Goal: Task Accomplishment & Management: Use online tool/utility

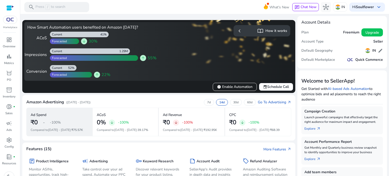
click at [74, 118] on div "Ad Spend" at bounding box center [59, 115] width 57 height 9
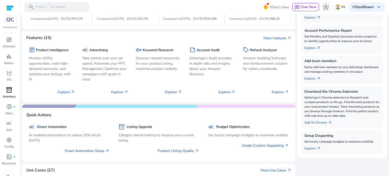
scroll to position [112, 0]
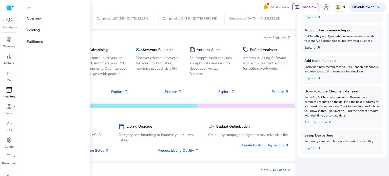
click at [10, 90] on span "inventory_2" at bounding box center [9, 90] width 6 height 6
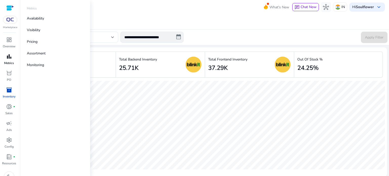
click at [5, 59] on div "bar_chart" at bounding box center [9, 56] width 14 height 8
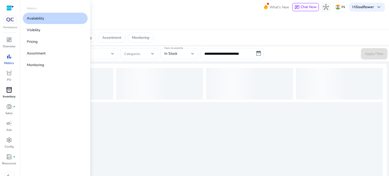
click at [42, 20] on p "Availability" at bounding box center [35, 18] width 17 height 5
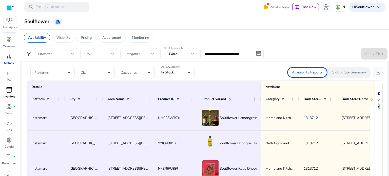
scroll to position [295, 0]
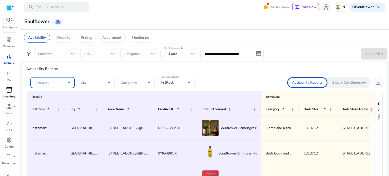
click at [70, 82] on div at bounding box center [69, 83] width 3 height 2
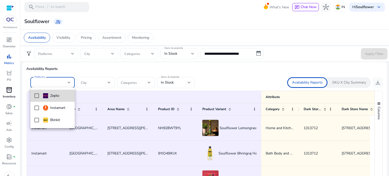
click at [36, 99] on mat-option "Zepto" at bounding box center [52, 96] width 44 height 12
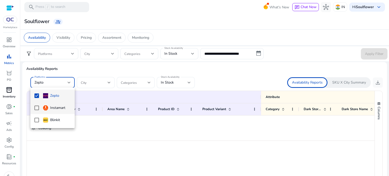
click at [38, 111] on mat-option "Instamart" at bounding box center [52, 108] width 44 height 12
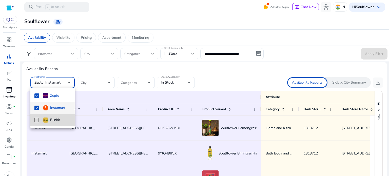
click at [37, 117] on mat-option "Blinkit" at bounding box center [52, 120] width 44 height 12
click at [178, 82] on div at bounding box center [194, 88] width 389 height 176
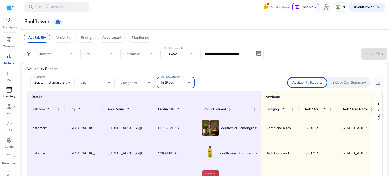
click at [188, 81] on div "In Stock" at bounding box center [174, 83] width 27 height 6
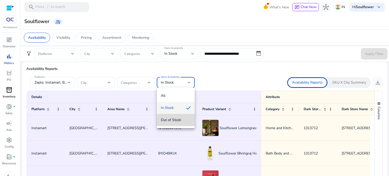
click at [159, 121] on mat-option "Out of Stock" at bounding box center [176, 120] width 38 height 12
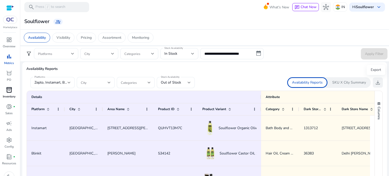
click at [377, 84] on span "download" at bounding box center [378, 83] width 6 height 6
